Goal: Task Accomplishment & Management: Use online tool/utility

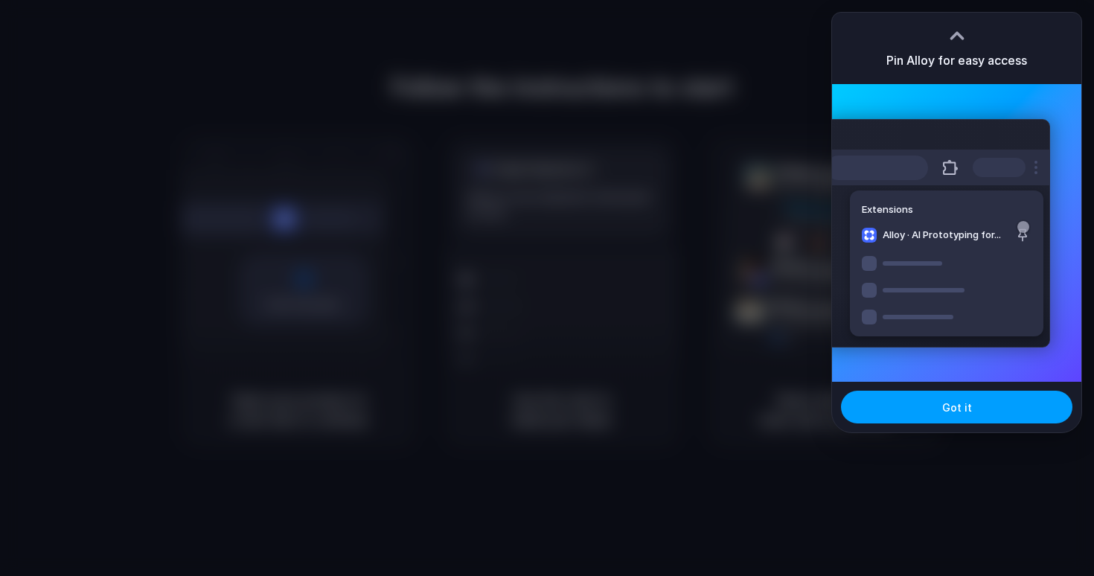
click at [929, 423] on div "Got it" at bounding box center [956, 407] width 249 height 51
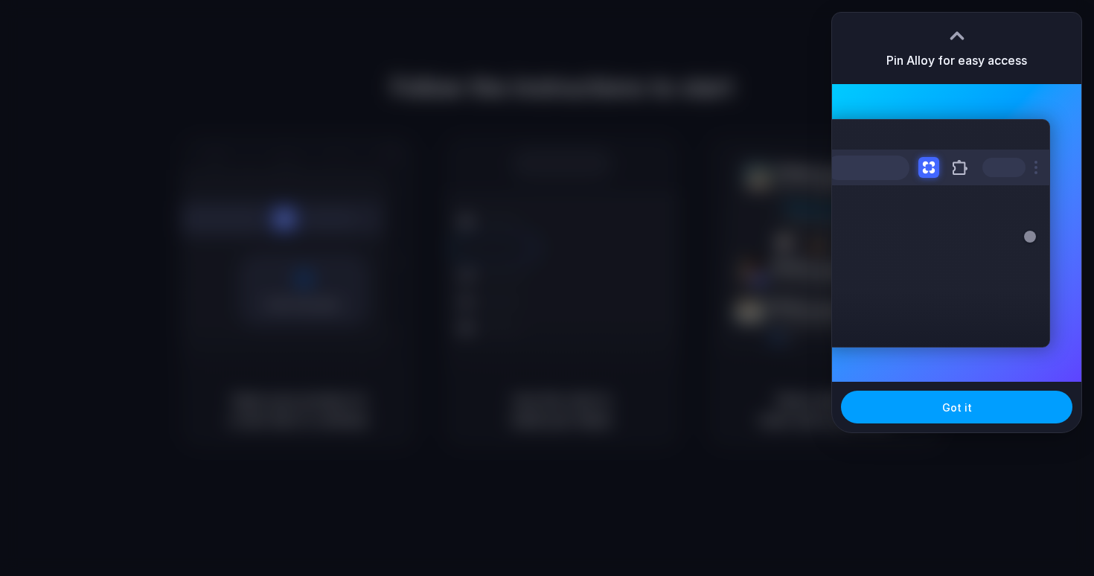
click at [939, 415] on button "Got it" at bounding box center [956, 407] width 231 height 33
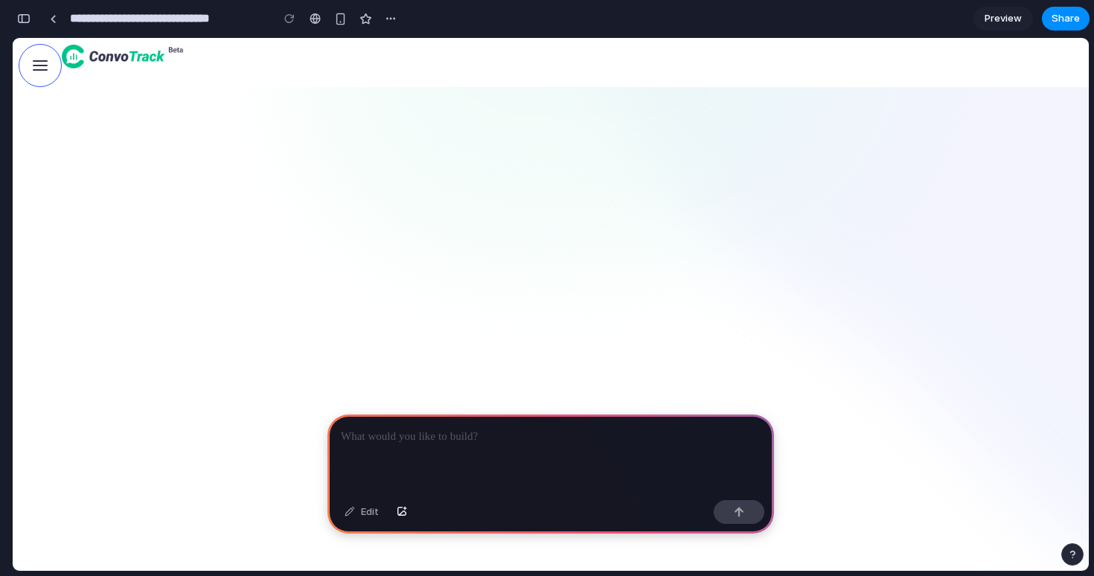
click at [365, 511] on div "Edit" at bounding box center [361, 512] width 49 height 24
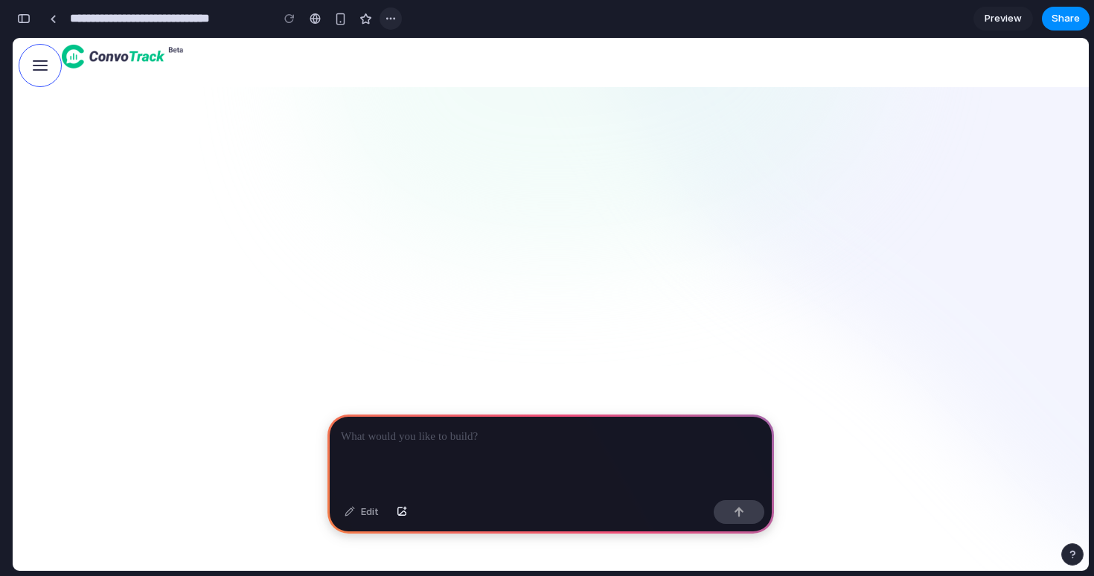
click at [397, 19] on div "button" at bounding box center [391, 19] width 12 height 12
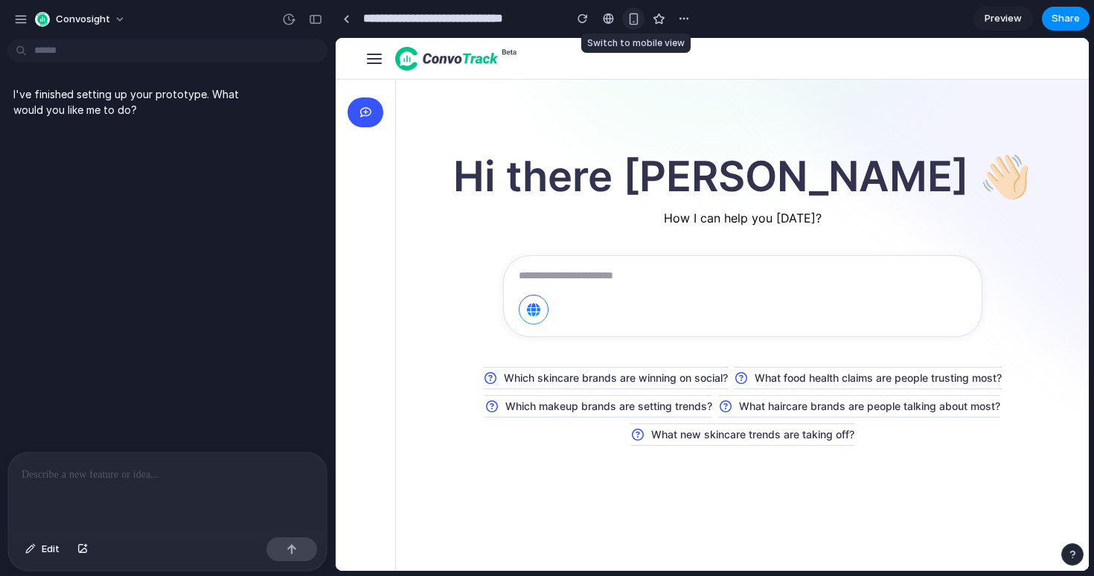
click at [629, 19] on div "button" at bounding box center [633, 19] width 13 height 13
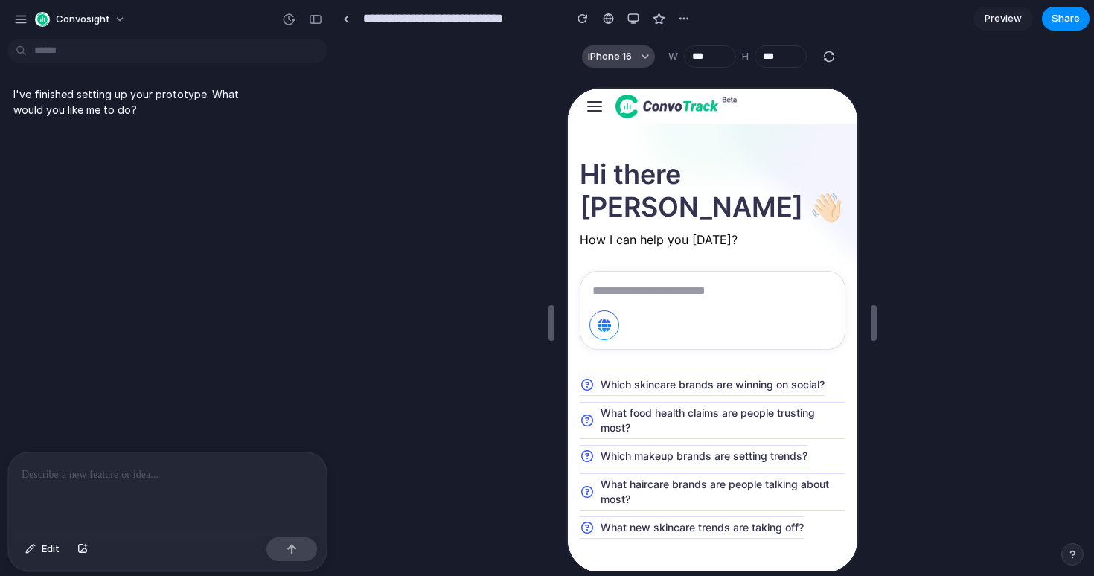
click at [641, 51] on button "iPhone 16" at bounding box center [618, 56] width 73 height 22
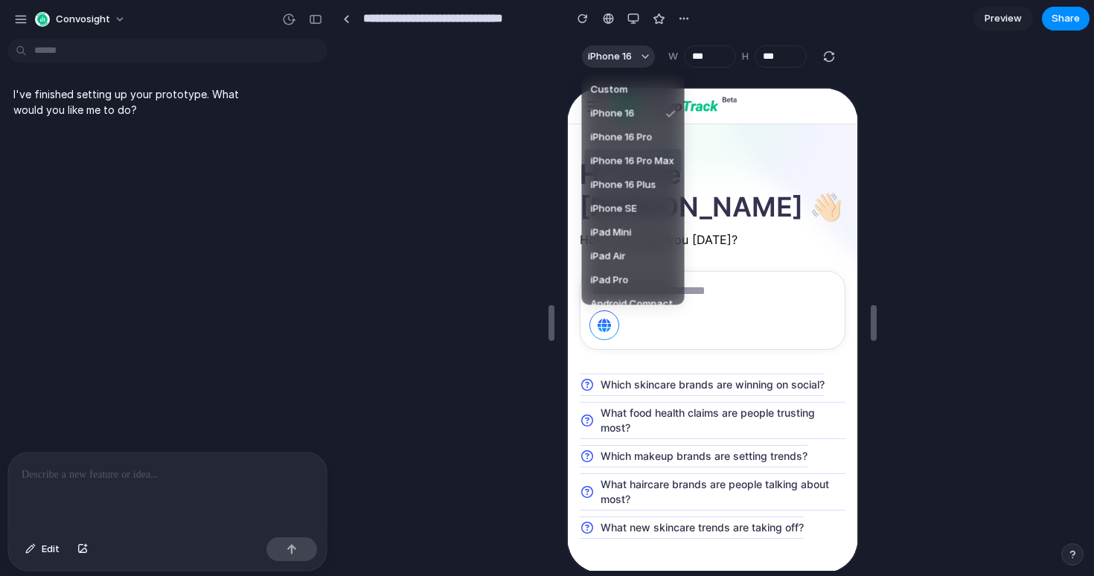
click at [637, 156] on span "iPhone 16 Pro Max" at bounding box center [632, 161] width 83 height 15
type input "***"
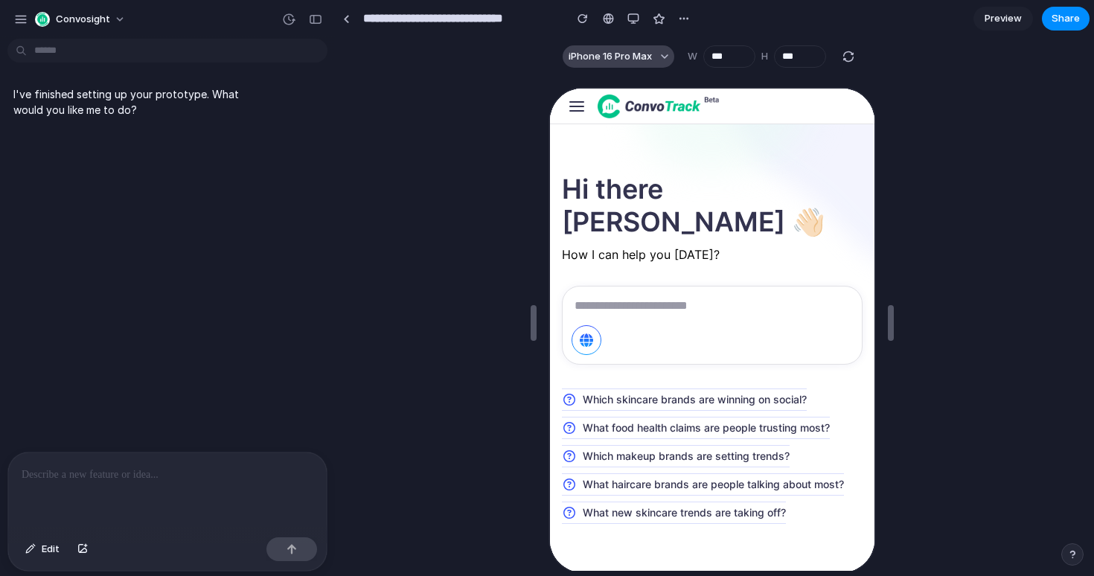
click at [630, 55] on span "iPhone 16 Pro Max" at bounding box center [609, 56] width 83 height 15
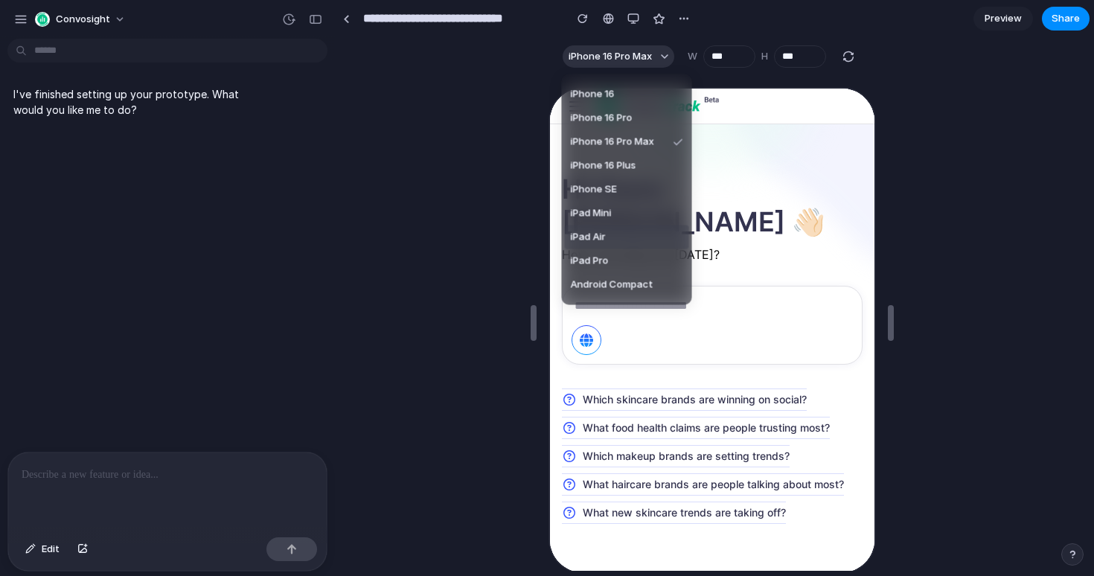
scroll to position [39, 0]
click at [622, 263] on span "Android Compact" at bounding box center [612, 265] width 83 height 15
type input "***"
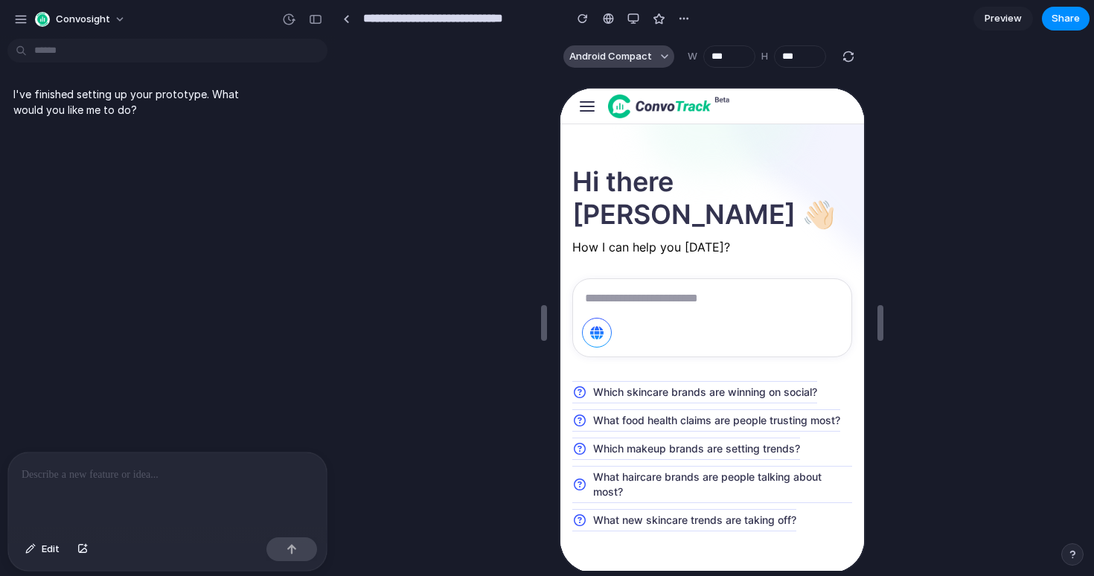
click at [640, 56] on span "Android Compact" at bounding box center [610, 56] width 83 height 15
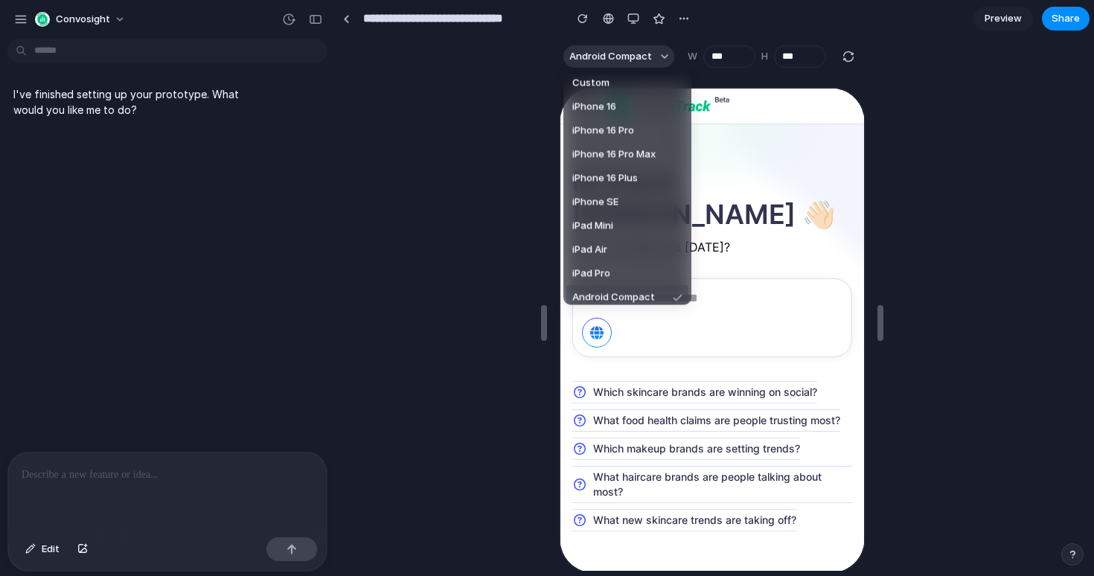
scroll to position [8, 0]
drag, startPoint x: 600, startPoint y: 190, endPoint x: 36, endPoint y: 101, distance: 571.0
click at [600, 190] on li "iPhone SE" at bounding box center [627, 201] width 122 height 24
type input "***"
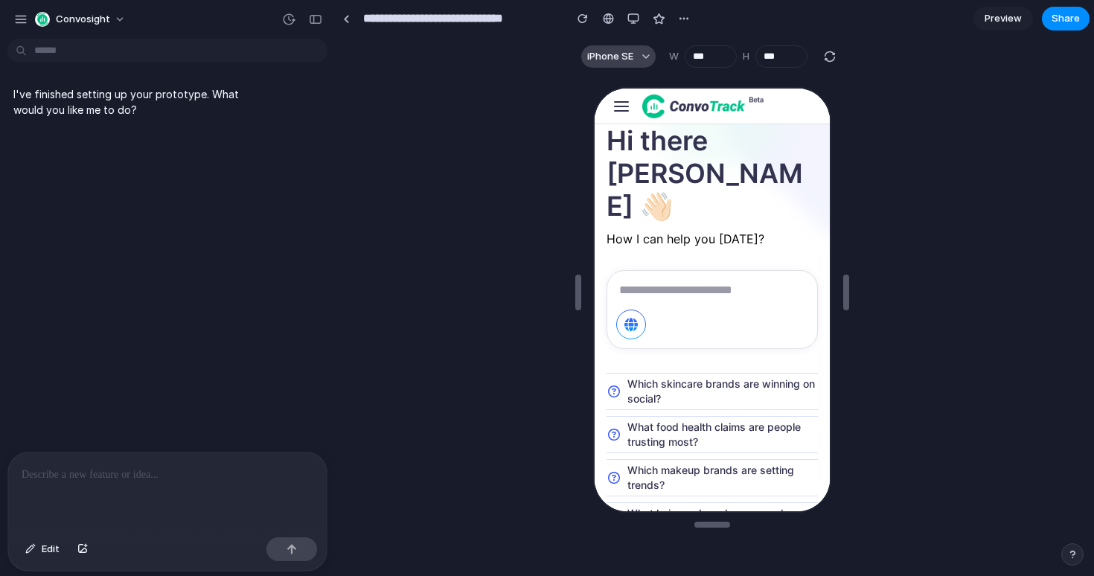
click at [632, 59] on span "iPhone SE" at bounding box center [610, 56] width 46 height 15
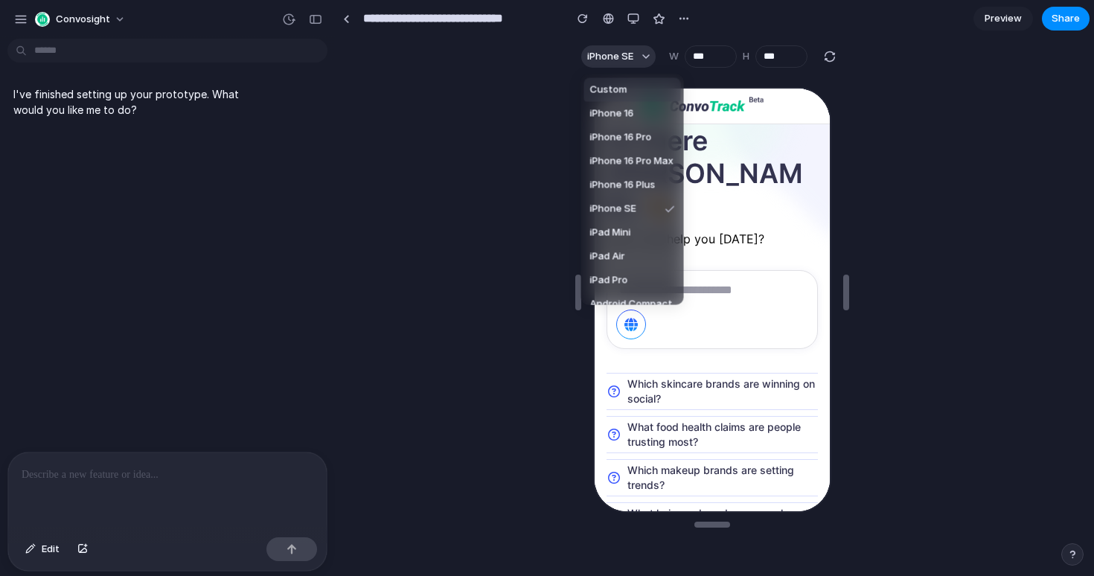
click at [631, 19] on div "Custom iPhone 16 iPhone 16 Pro iPhone 16 Pro Max iPhone 16 Plus iPhone SE iPad …" at bounding box center [547, 288] width 1094 height 576
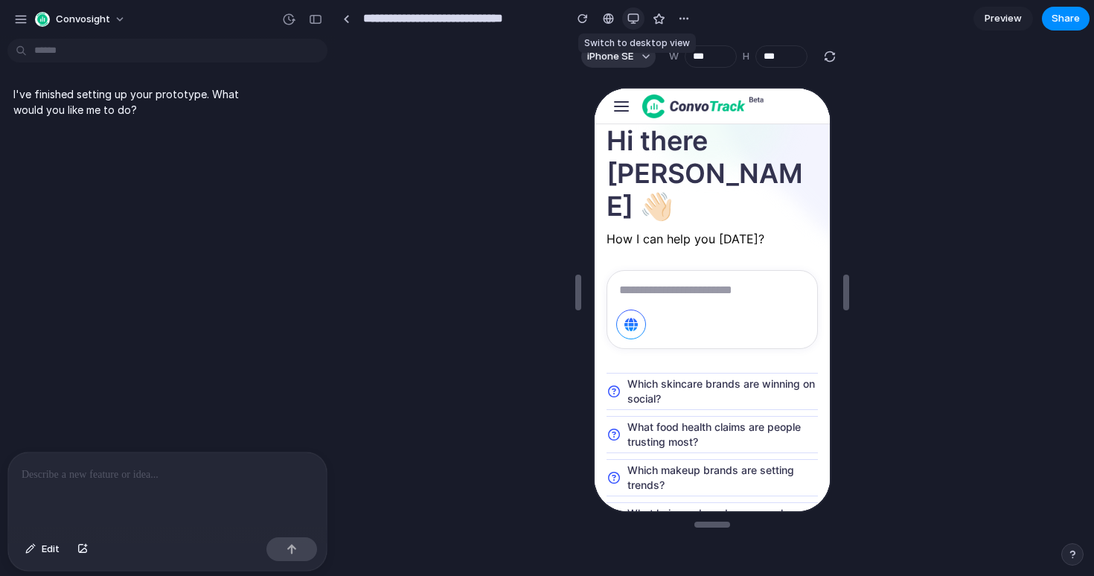
click at [632, 19] on div "button" at bounding box center [633, 19] width 12 height 12
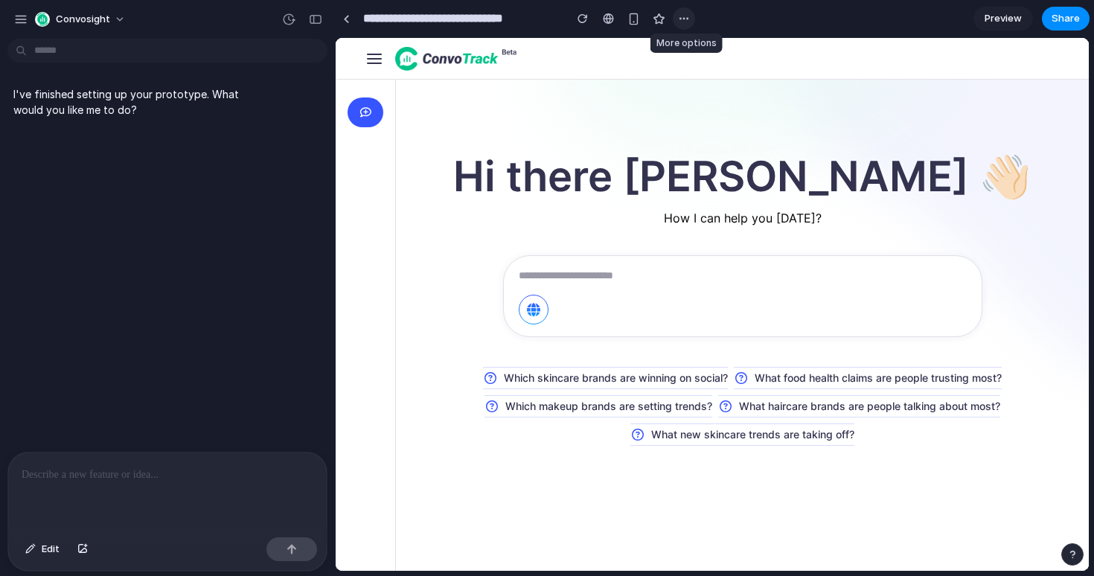
click at [688, 18] on div "button" at bounding box center [684, 19] width 12 height 12
click at [728, 19] on div "Duplicate Delete" at bounding box center [547, 288] width 1094 height 576
